Goal: Task Accomplishment & Management: Use online tool/utility

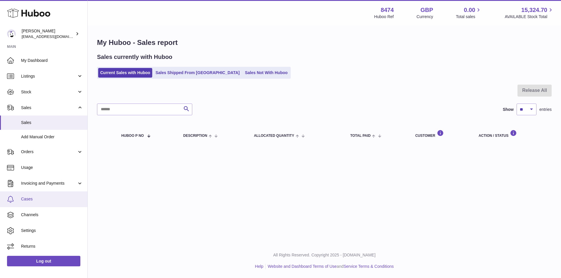
click at [34, 200] on span "Cases" at bounding box center [52, 200] width 62 height 6
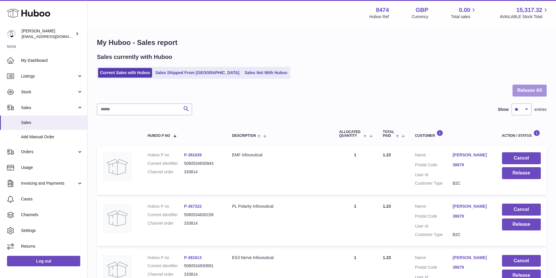
click at [535, 90] on button "Release All" at bounding box center [530, 91] width 34 height 12
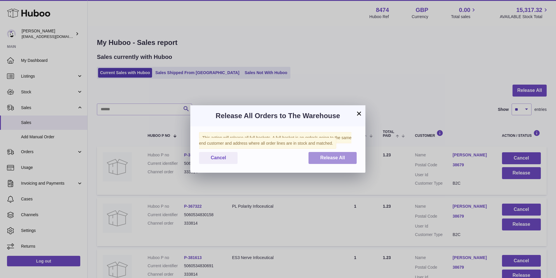
click at [337, 159] on span "Release All" at bounding box center [332, 157] width 25 height 5
click at [360, 112] on button "×" at bounding box center [359, 113] width 7 height 7
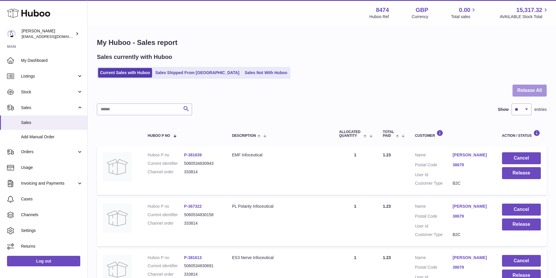
click at [531, 88] on button "Release All" at bounding box center [530, 91] width 34 height 12
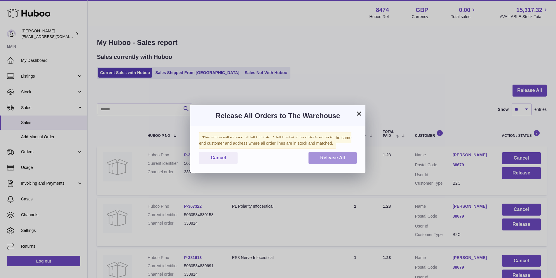
click at [340, 160] on span "Release All" at bounding box center [332, 157] width 25 height 5
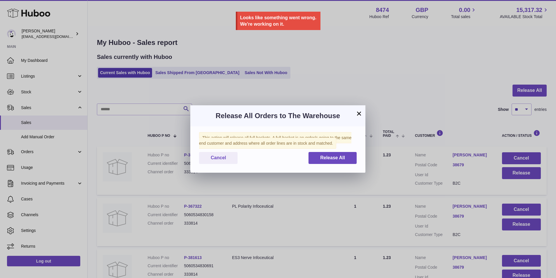
click at [357, 110] on button "×" at bounding box center [359, 113] width 7 height 7
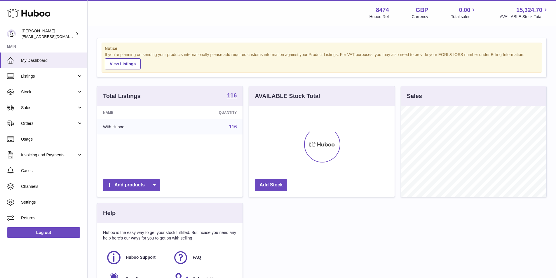
scroll to position [91, 146]
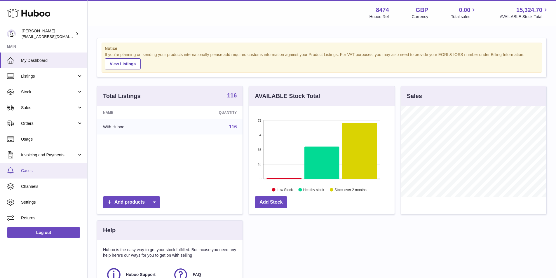
click at [35, 169] on span "Cases" at bounding box center [52, 171] width 62 height 6
